Goal: Task Accomplishment & Management: Complete application form

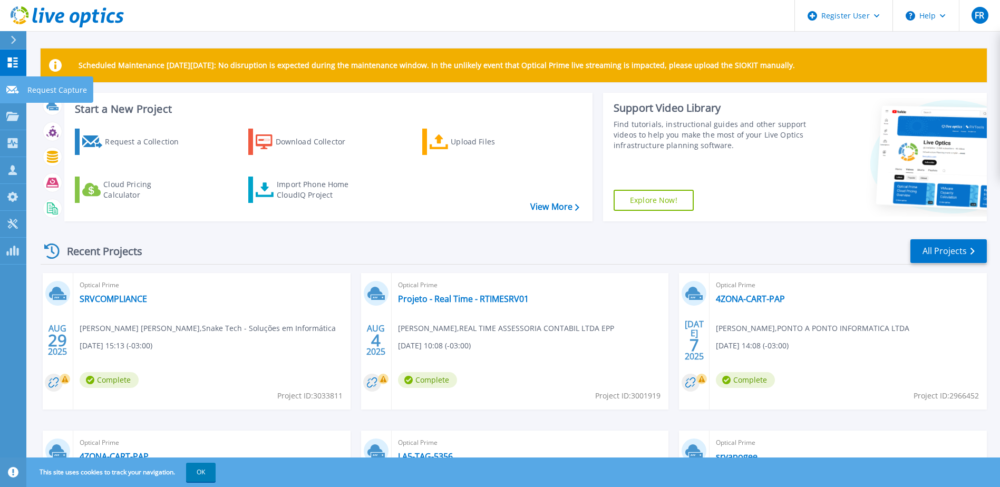
click at [65, 92] on p "Request Capture" at bounding box center [57, 89] width 60 height 27
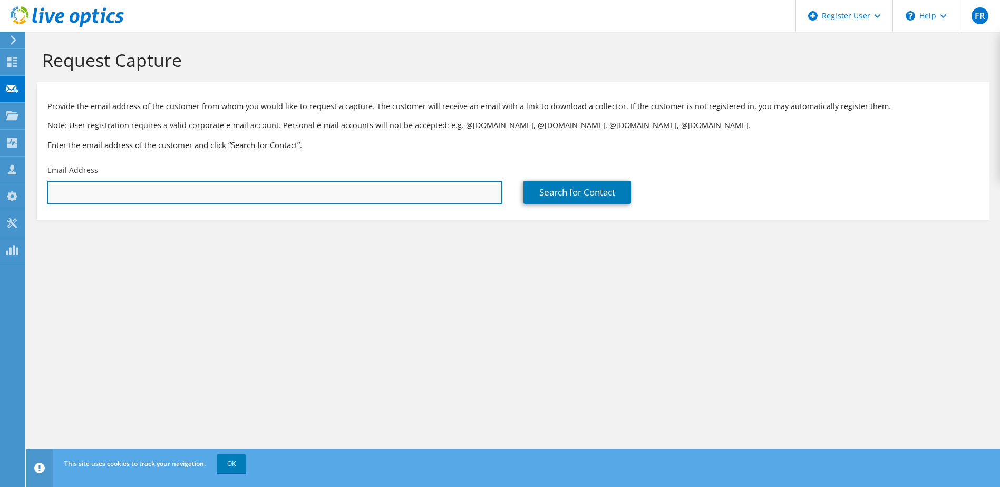
click at [296, 199] on input "text" at bounding box center [274, 192] width 455 height 23
paste input "[EMAIL_ADDRESS][DOMAIN_NAME]"
type input "[EMAIL_ADDRESS][DOMAIN_NAME]"
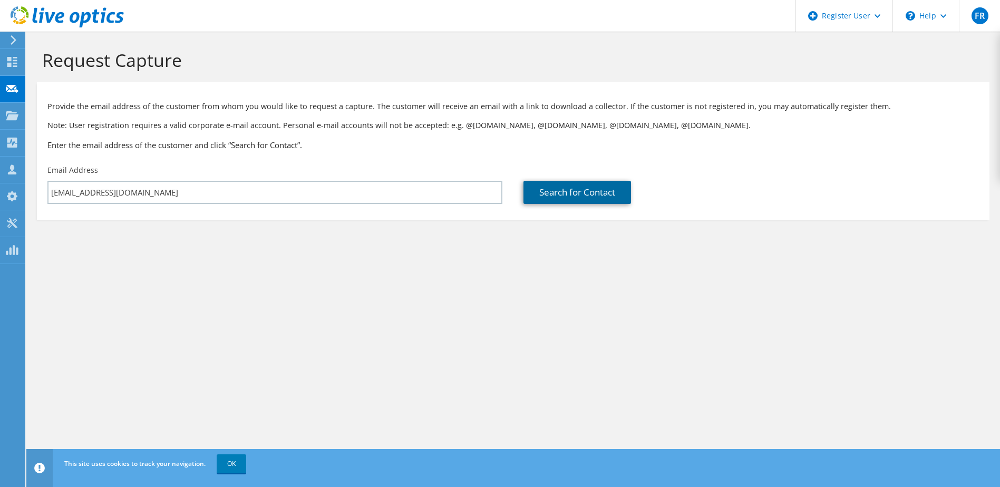
click at [570, 193] on link "Search for Contact" at bounding box center [577, 192] width 108 height 23
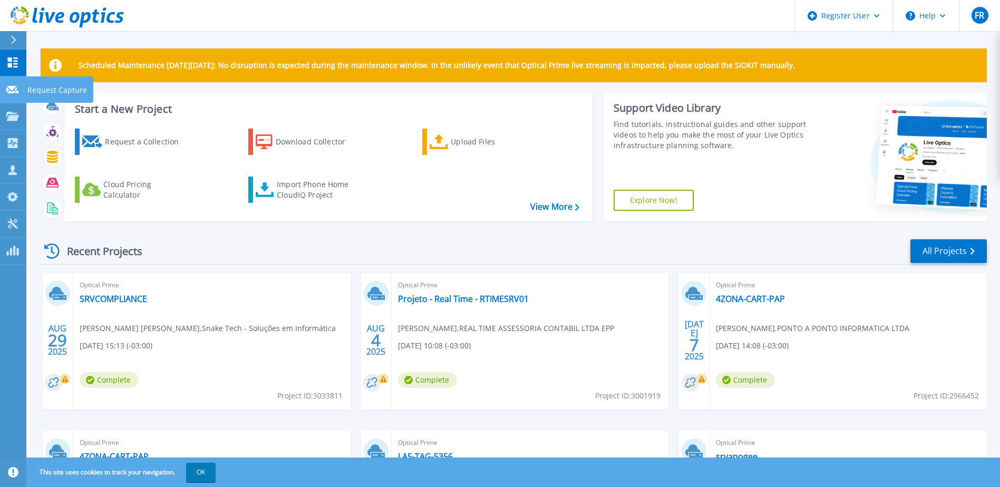
click at [50, 87] on p "Request Capture" at bounding box center [57, 89] width 60 height 27
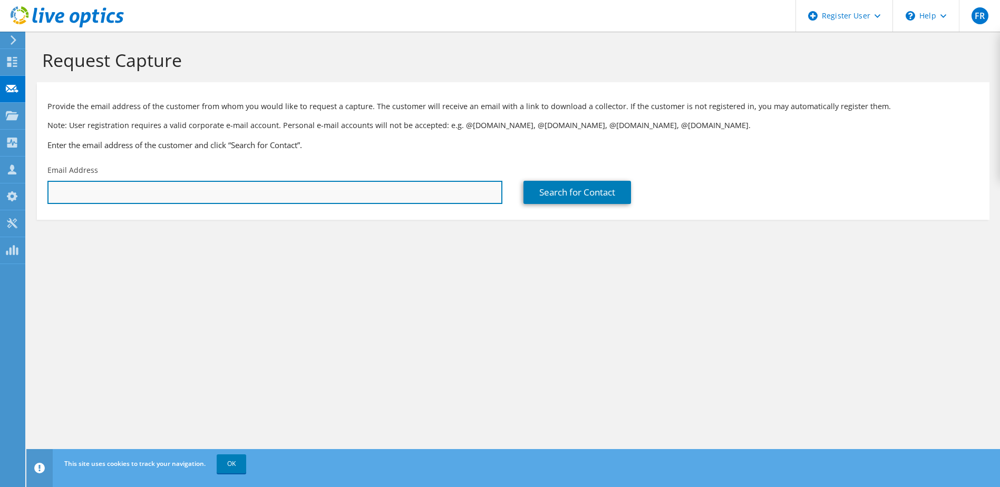
click at [130, 195] on input "text" at bounding box center [274, 192] width 455 height 23
paste input "[EMAIL_ADDRESS][DOMAIN_NAME]"
type input "[EMAIL_ADDRESS][DOMAIN_NAME]"
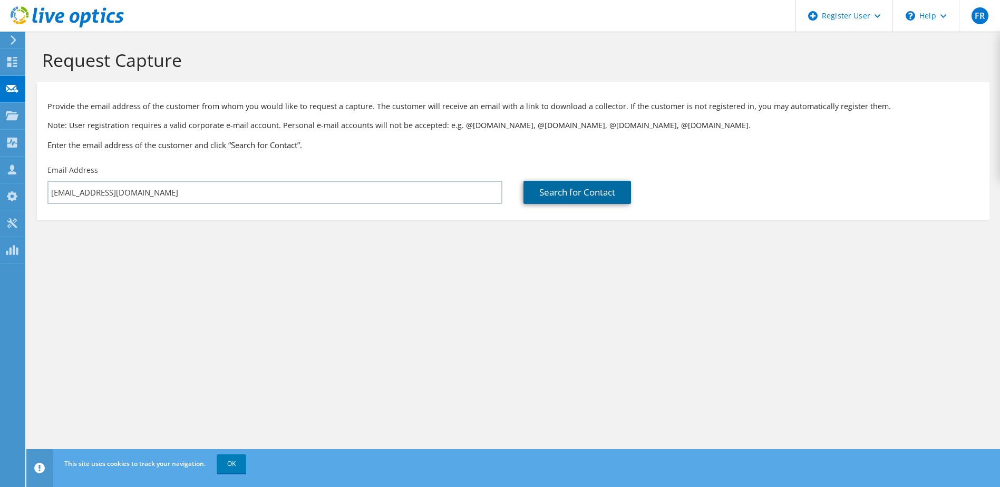
click at [600, 192] on link "Search for Contact" at bounding box center [577, 192] width 108 height 23
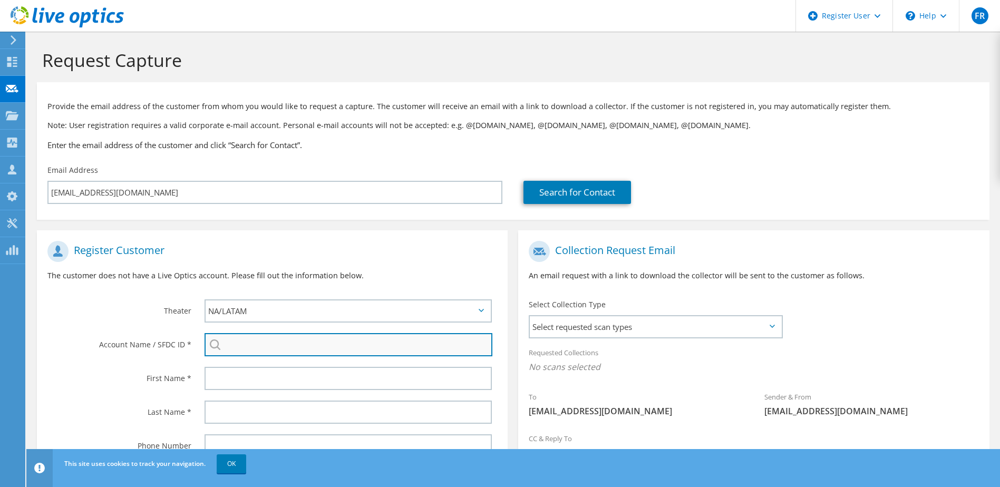
click at [243, 350] on input "search" at bounding box center [348, 344] width 288 height 23
paste input "3605463944"
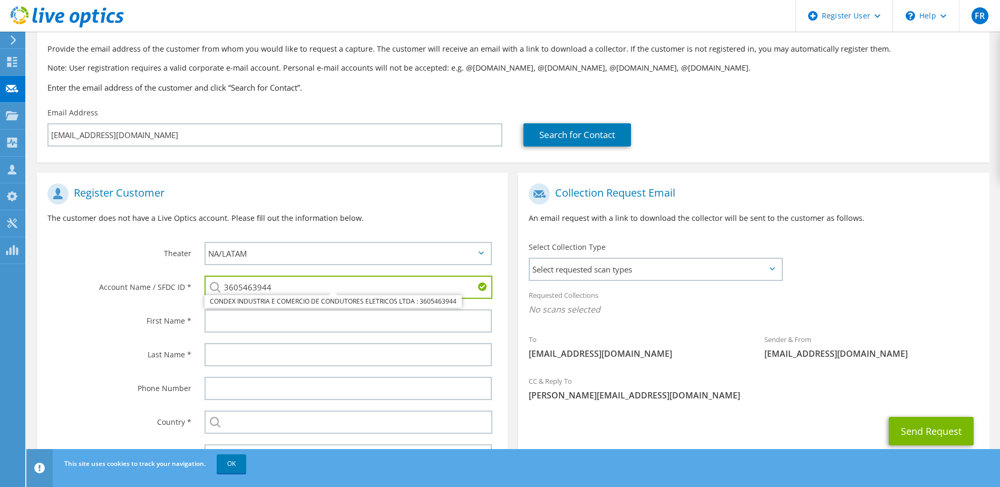
scroll to position [112, 0]
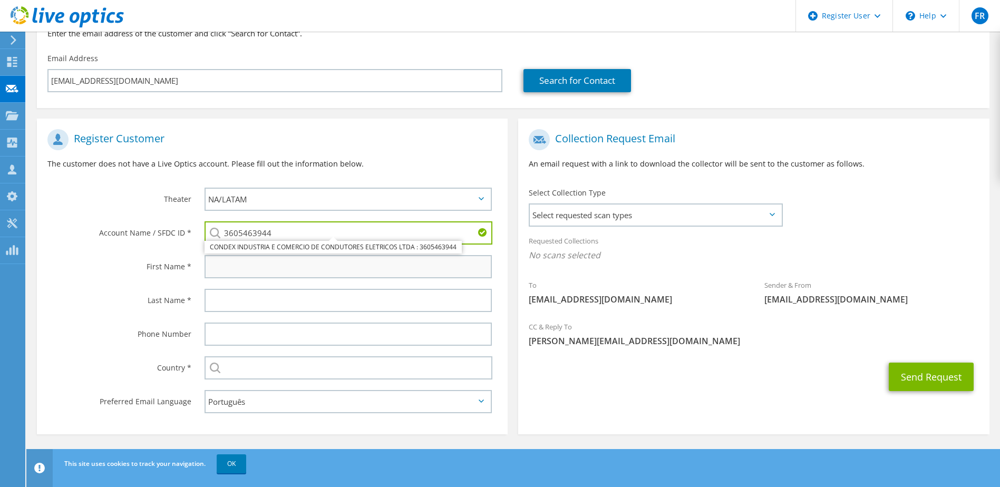
type input "3605463944"
drag, startPoint x: 248, startPoint y: 270, endPoint x: 162, endPoint y: 259, distance: 86.6
click at [248, 270] on input "text" at bounding box center [348, 266] width 288 height 23
type input "f"
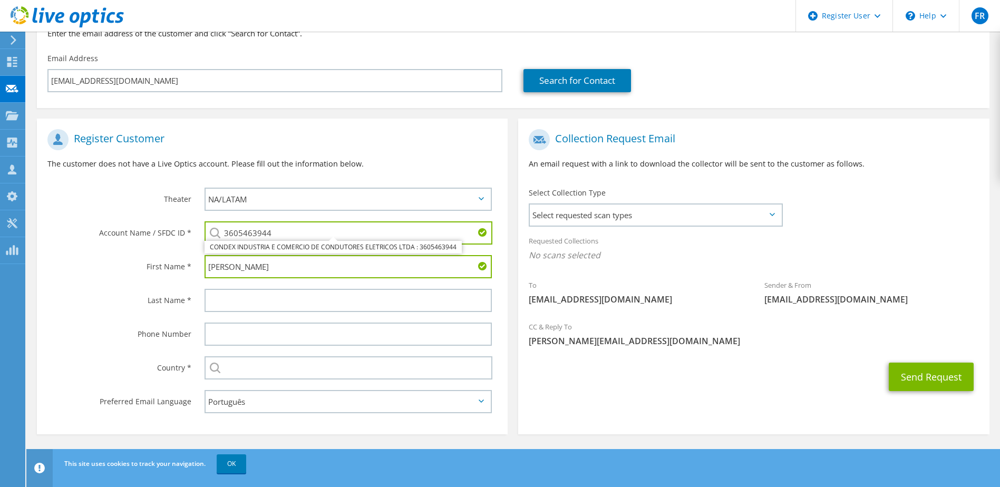
type input "Fernando"
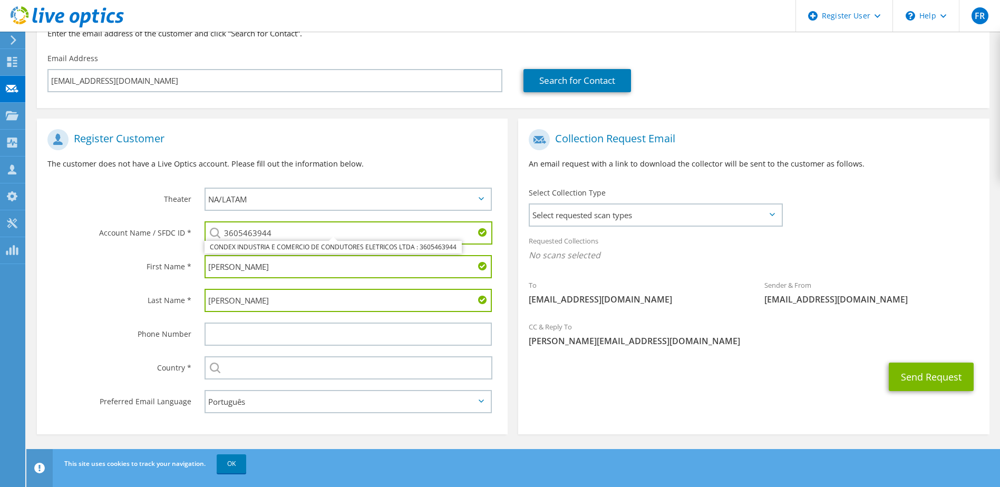
type input "Henrique"
click at [243, 335] on input "15" at bounding box center [348, 334] width 288 height 23
paste input "988341651"
type input "15988341651"
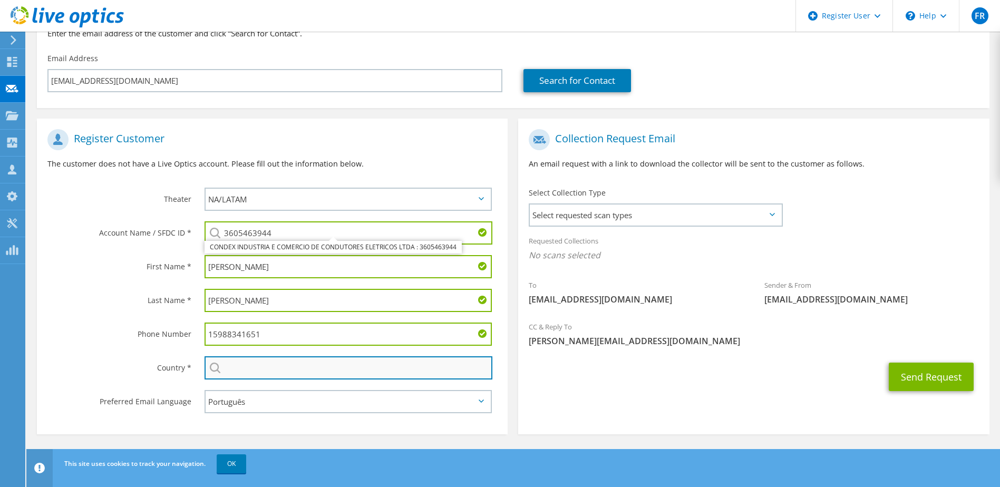
click at [257, 367] on input "text" at bounding box center [348, 367] width 288 height 23
type input "[GEOGRAPHIC_DATA]"
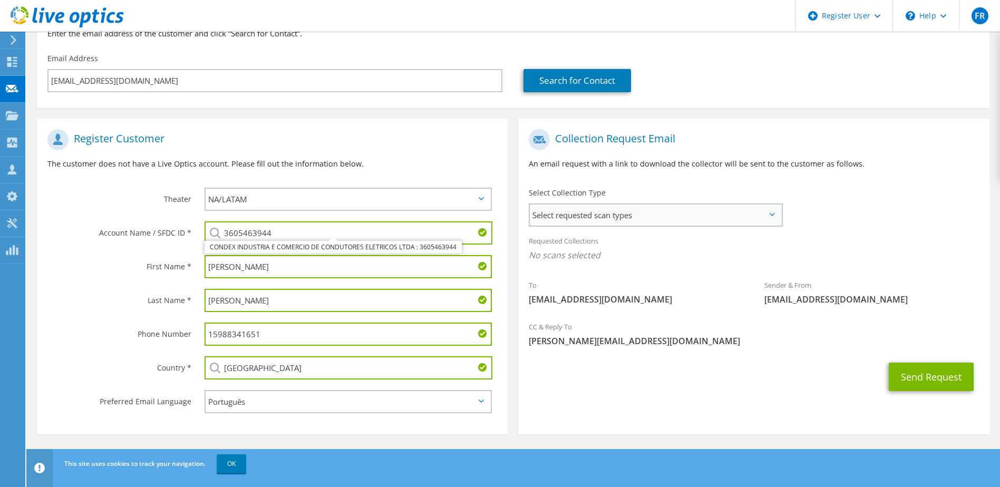
click at [737, 219] on span "Select requested scan types" at bounding box center [655, 214] width 251 height 21
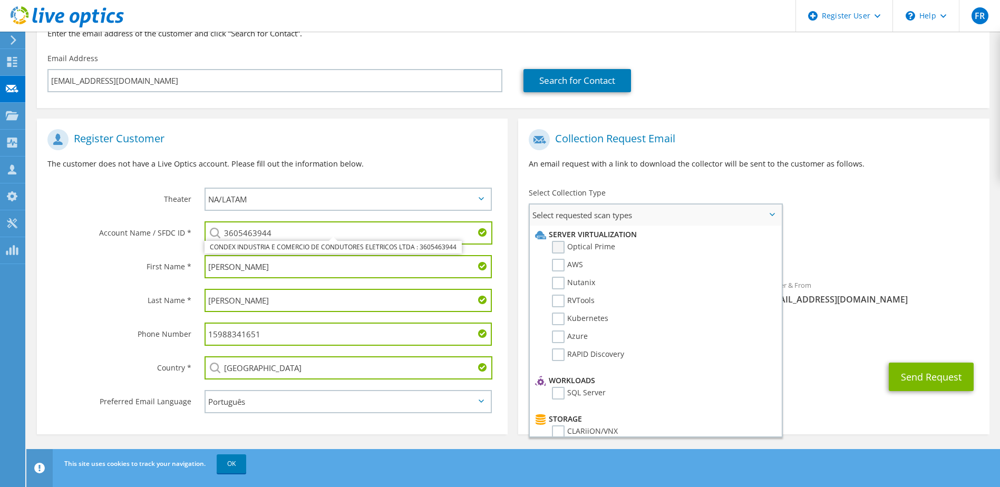
click at [558, 245] on label "Optical Prime" at bounding box center [583, 247] width 63 height 13
click at [0, 0] on input "Optical Prime" at bounding box center [0, 0] width 0 height 0
click at [772, 211] on span "Select requested scan types" at bounding box center [655, 214] width 251 height 21
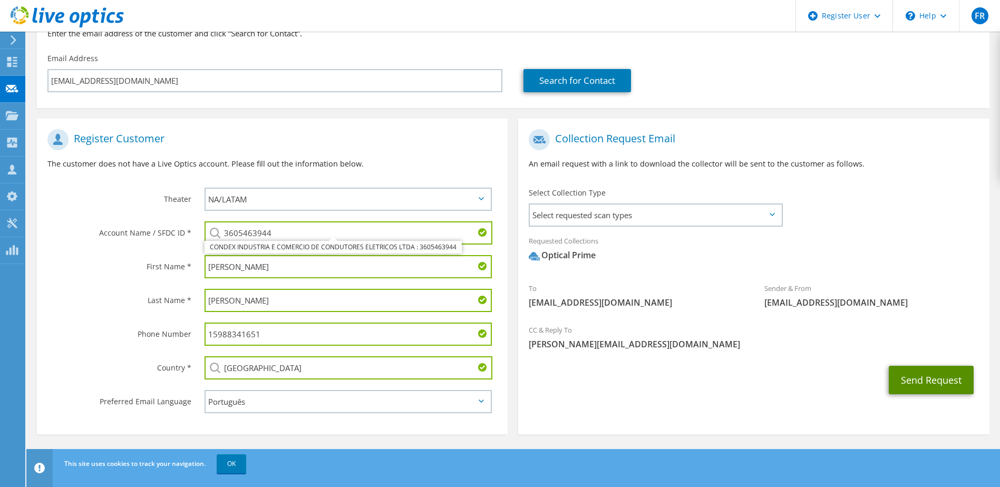
click at [930, 379] on button "Send Request" at bounding box center [930, 380] width 85 height 28
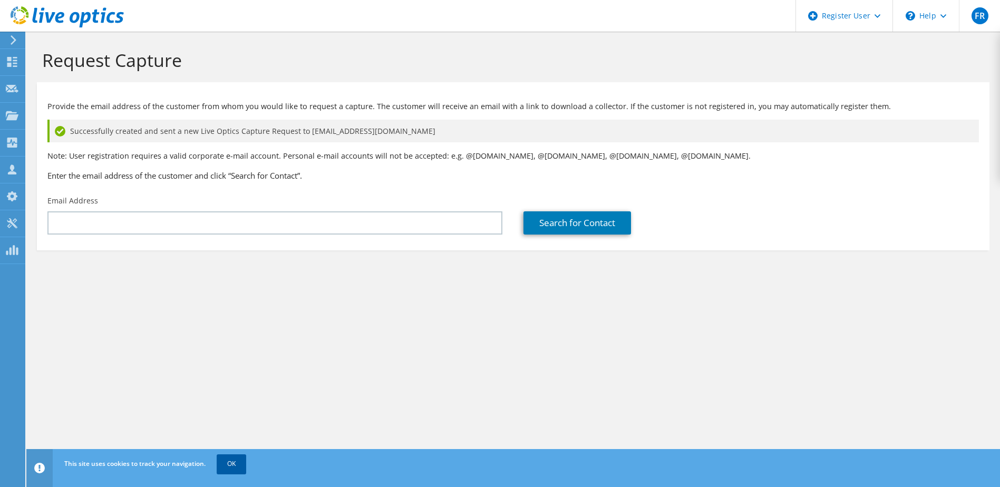
click at [225, 462] on link "OK" at bounding box center [232, 463] width 30 height 19
